Goal: Task Accomplishment & Management: Use online tool/utility

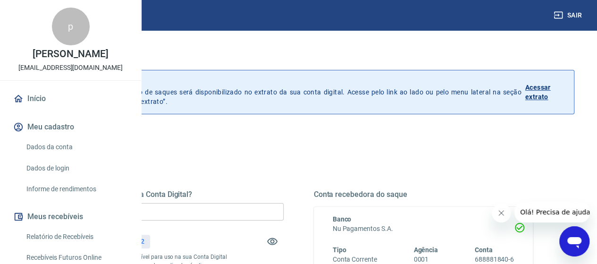
click at [237, 212] on input "R$ 0,00" at bounding box center [173, 211] width 219 height 17
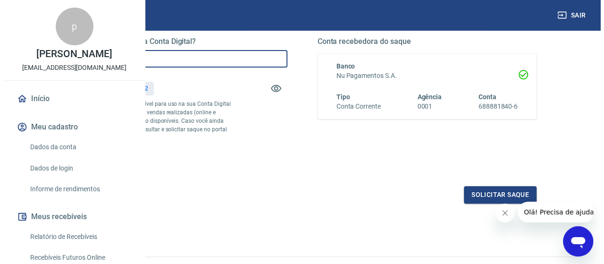
scroll to position [189, 0]
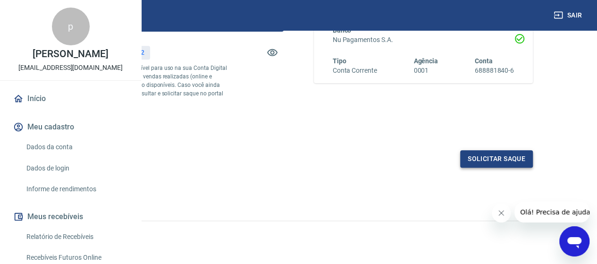
type input "R$ 579,92"
click at [487, 168] on button "Solicitar saque" at bounding box center [496, 158] width 73 height 17
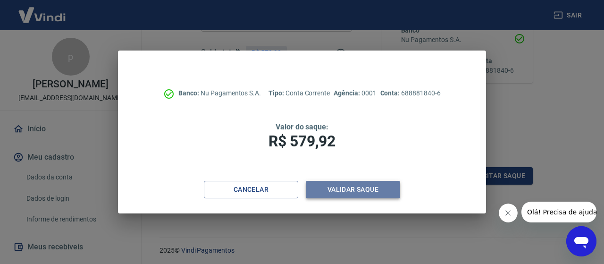
click at [362, 186] on button "Validar saque" at bounding box center [353, 189] width 94 height 17
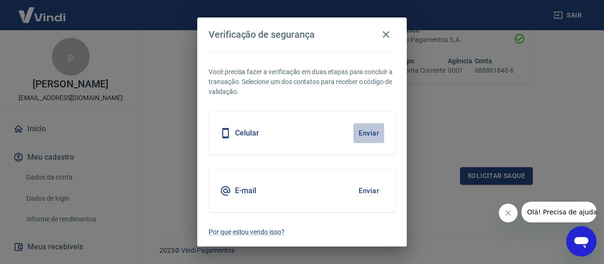
click at [377, 132] on button "Enviar" at bounding box center [368, 133] width 31 height 20
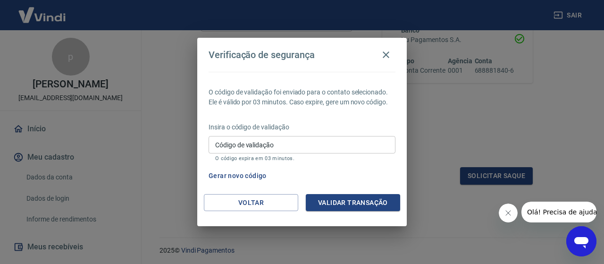
click at [245, 132] on div "Insira o código de validação Código de validação Código de validação O código e…" at bounding box center [302, 142] width 187 height 41
click at [244, 146] on input "Código de validação" at bounding box center [302, 144] width 187 height 17
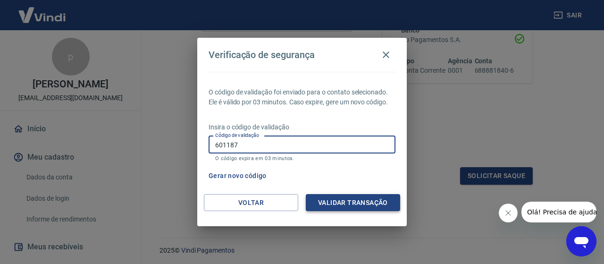
type input "601187"
click at [375, 201] on button "Validar transação" at bounding box center [353, 202] width 94 height 17
